Goal: Obtain resource: Download file/media

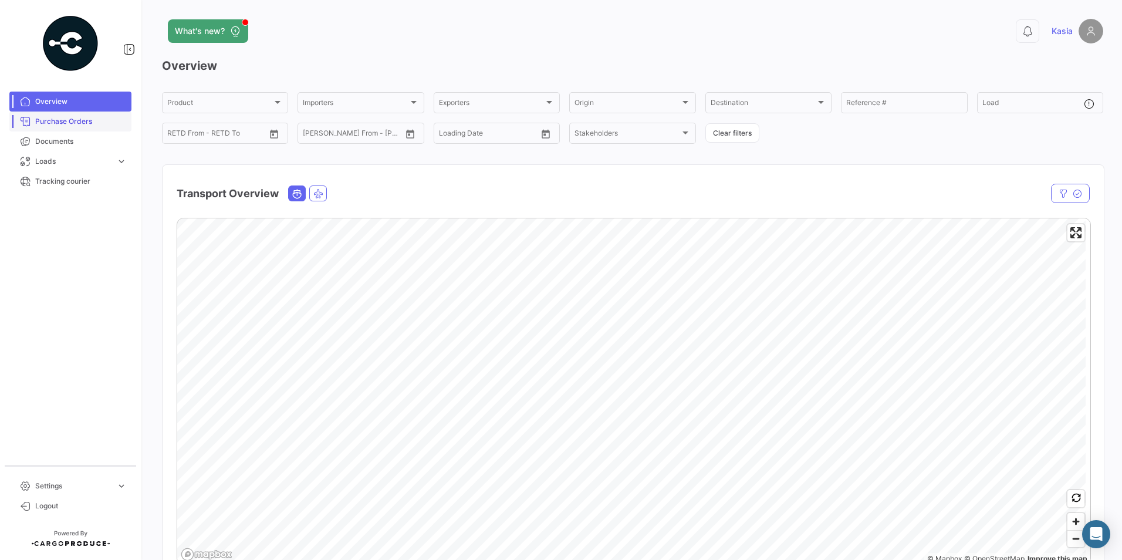
click at [46, 116] on link "Purchase Orders" at bounding box center [70, 122] width 122 height 20
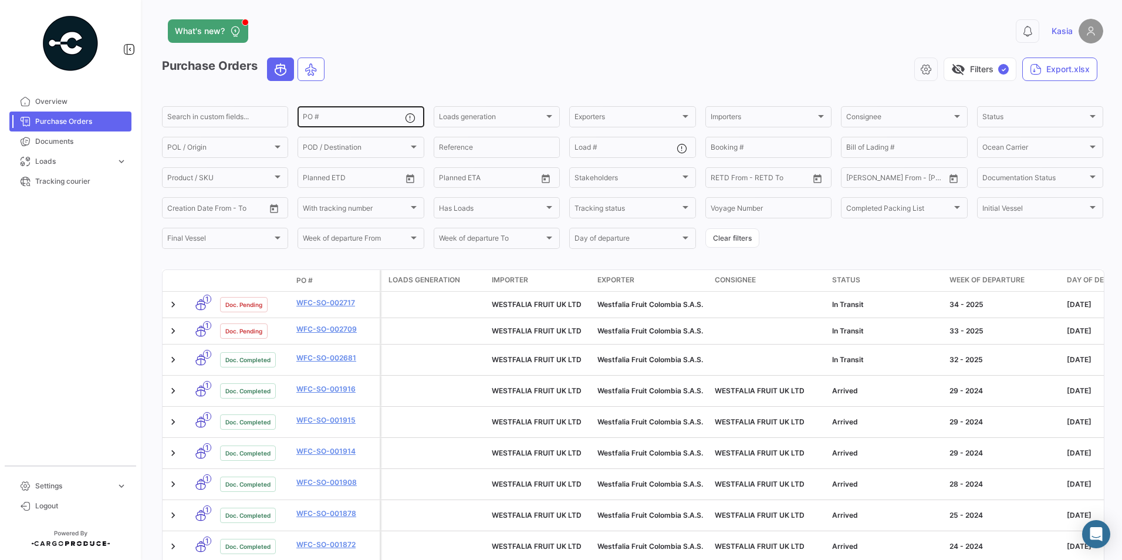
click at [324, 119] on input "PO #" at bounding box center [354, 118] width 102 height 8
paste input "73402 WFUK RT"
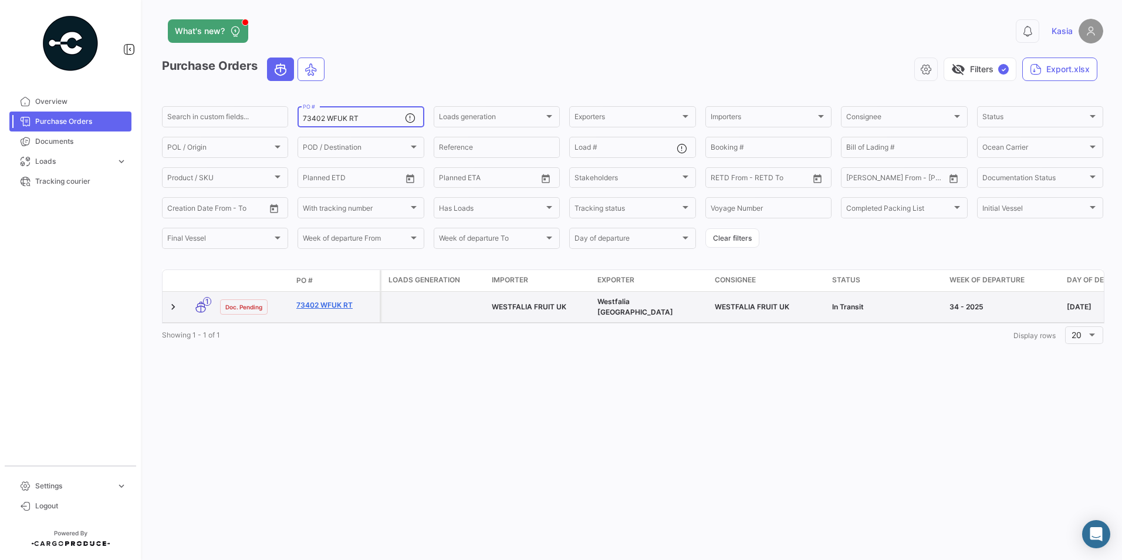
type input "73402 WFUK RT"
click at [329, 300] on link "73402 WFUK RT" at bounding box center [335, 305] width 79 height 11
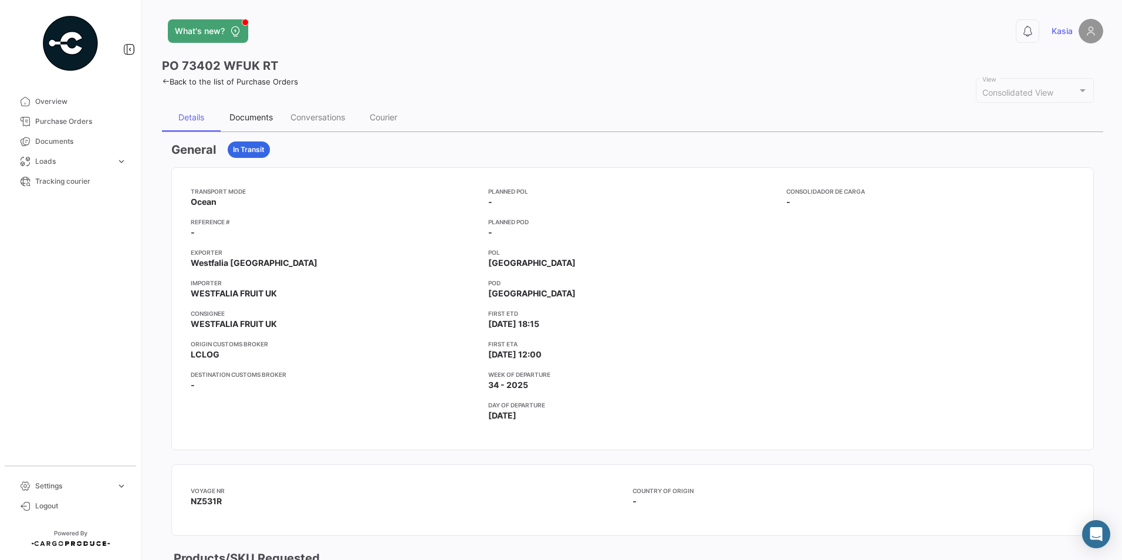
click at [252, 107] on div "Documents" at bounding box center [251, 117] width 61 height 28
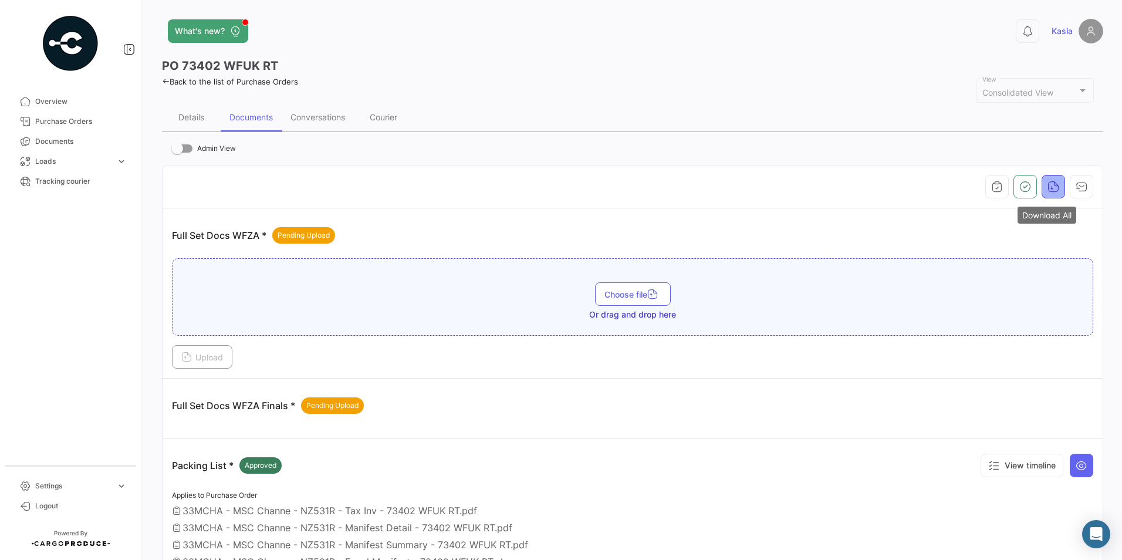
click at [1048, 191] on icon "button" at bounding box center [1054, 187] width 12 height 12
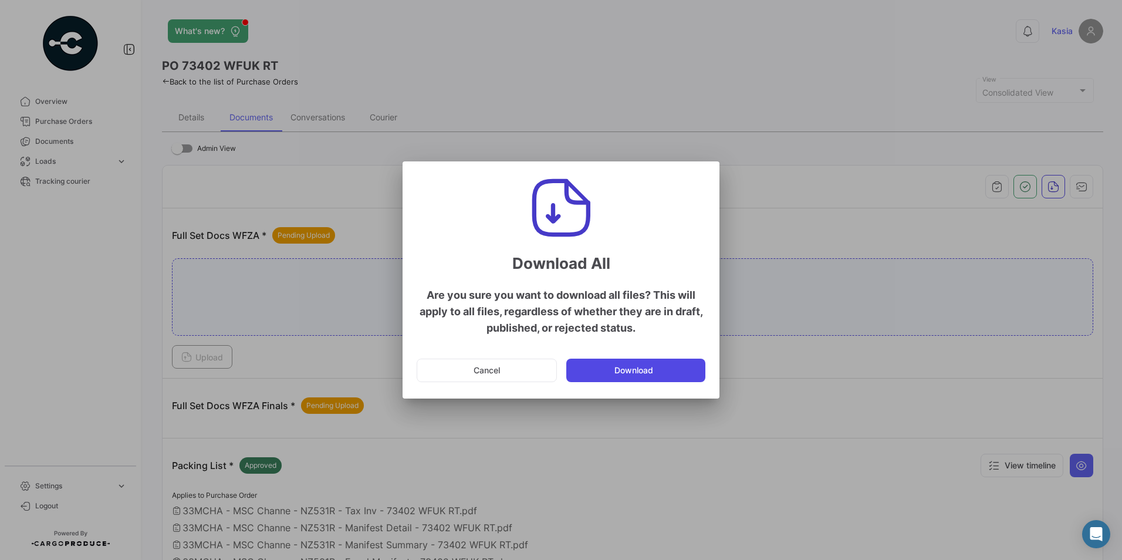
click at [643, 372] on button "Download" at bounding box center [635, 370] width 139 height 23
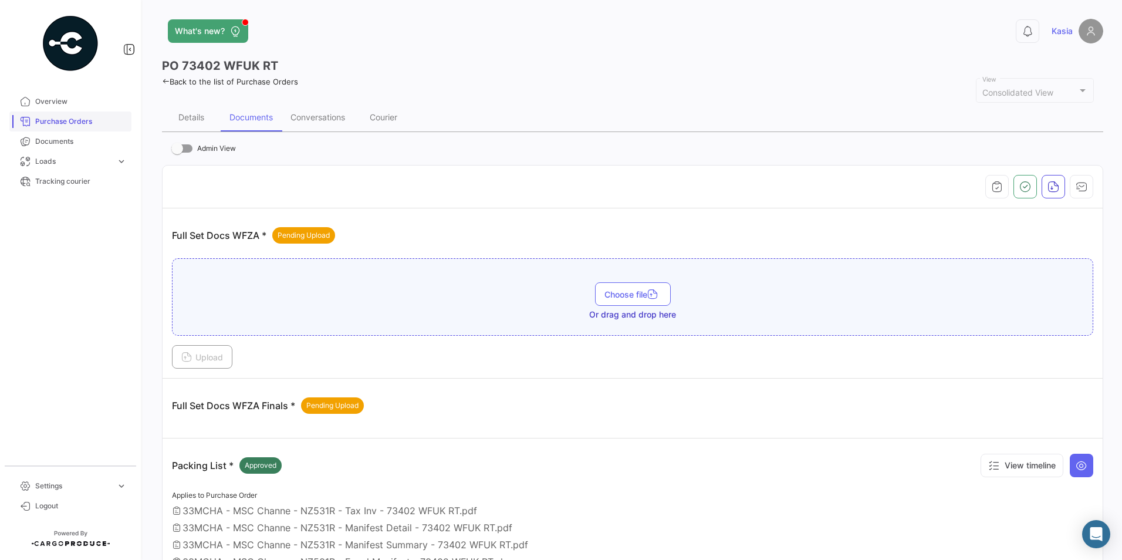
click at [70, 126] on span "Purchase Orders" at bounding box center [81, 121] width 92 height 11
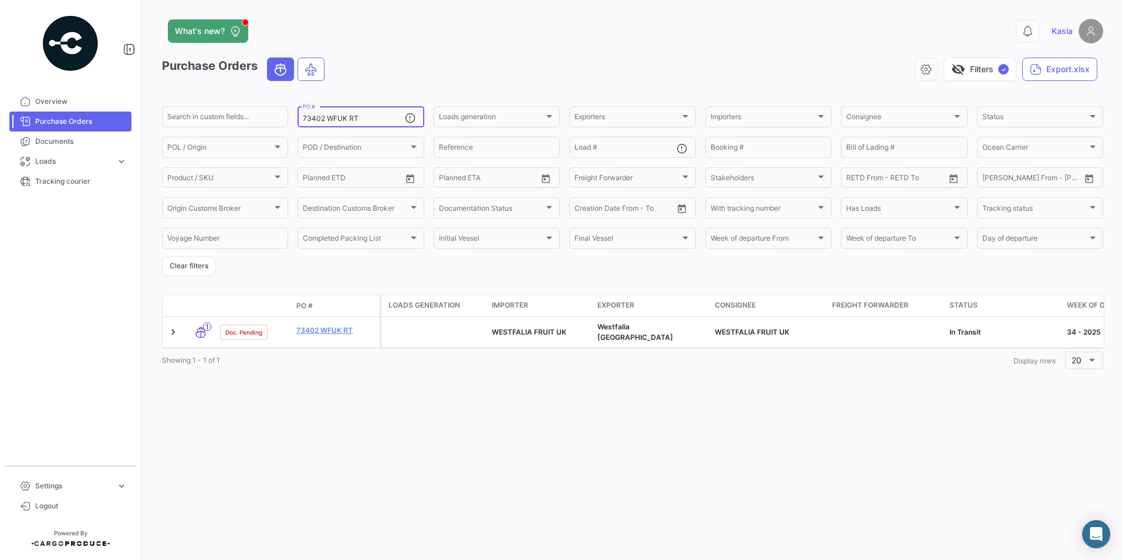
click at [367, 120] on input "73402 WFUK RT" at bounding box center [354, 118] width 102 height 8
drag, startPoint x: 318, startPoint y: 120, endPoint x: 252, endPoint y: 120, distance: 65.7
click at [0, 0] on div "Search in custom fields... 73402 WFUK RT PO # Loads generation Loads generation…" at bounding box center [0, 0] width 0 height 0
paste input "339 WFUK TS"
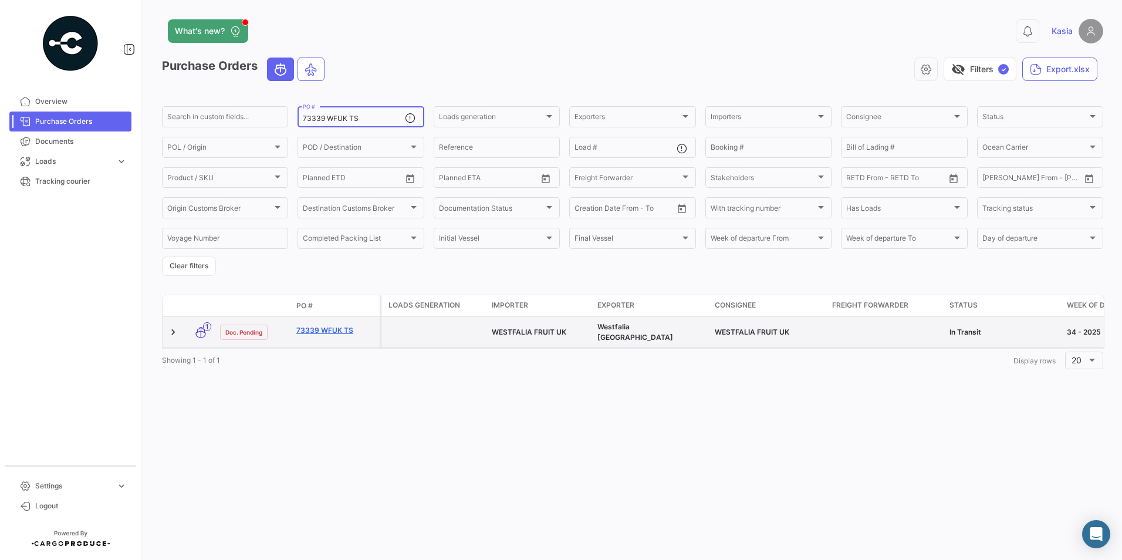
type input "73339 WFUK TS"
click at [340, 329] on link "73339 WFUK TS" at bounding box center [335, 330] width 79 height 11
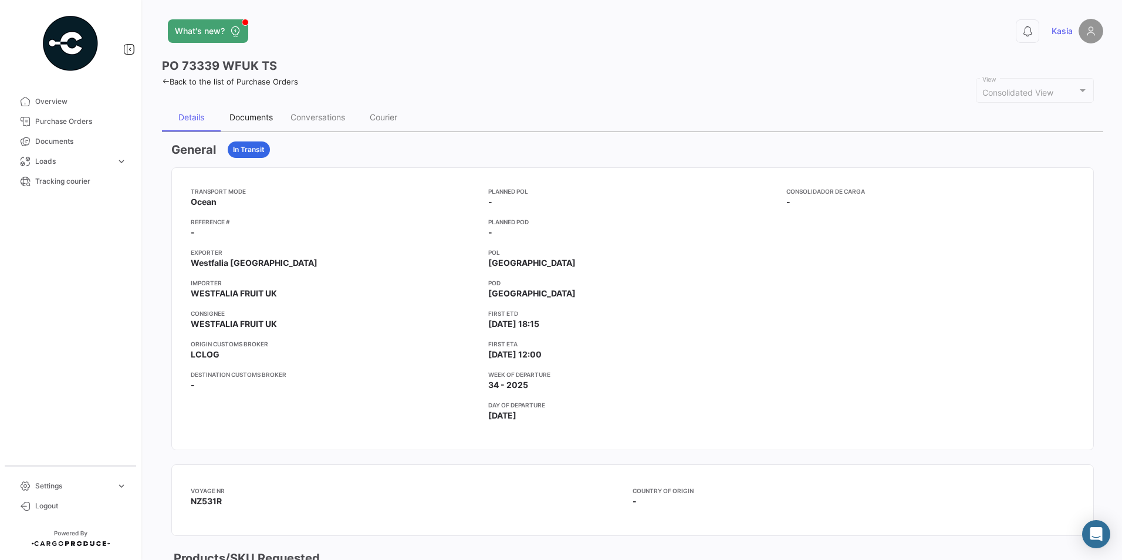
click at [253, 116] on div "Documents" at bounding box center [250, 117] width 43 height 10
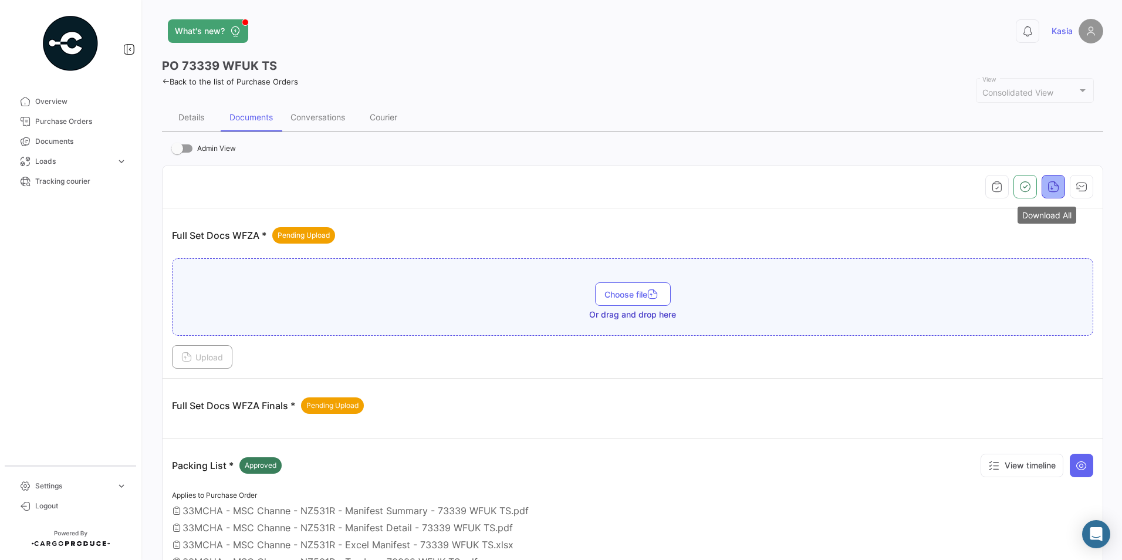
click at [1048, 188] on icon "button" at bounding box center [1054, 187] width 12 height 12
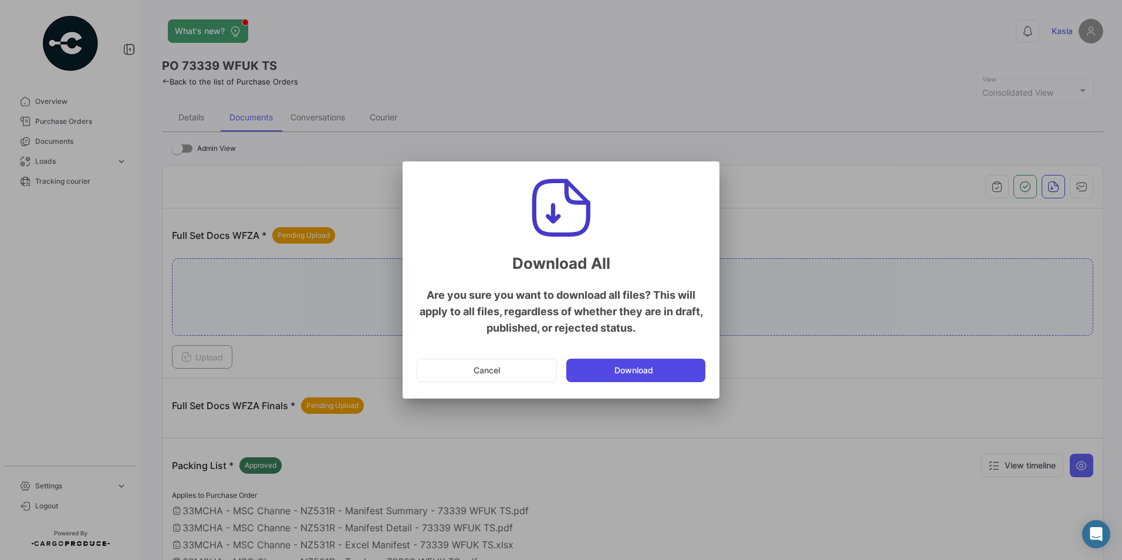
click at [636, 367] on button "Download" at bounding box center [635, 370] width 139 height 23
